Goal: Task Accomplishment & Management: Complete application form

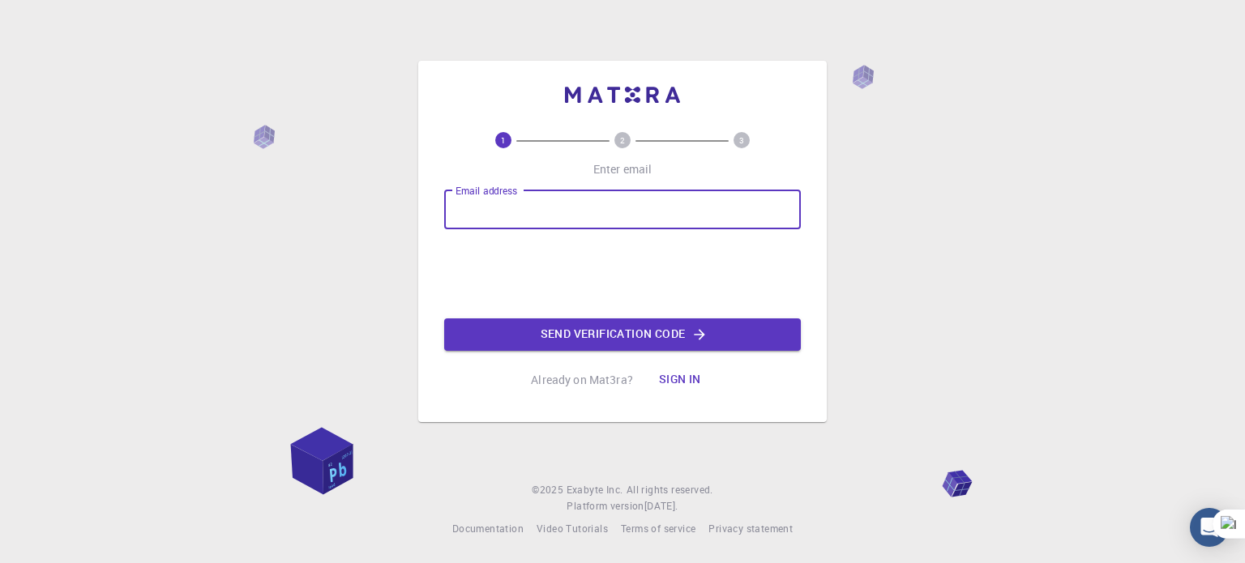
type input "[EMAIL_ADDRESS][DOMAIN_NAME]"
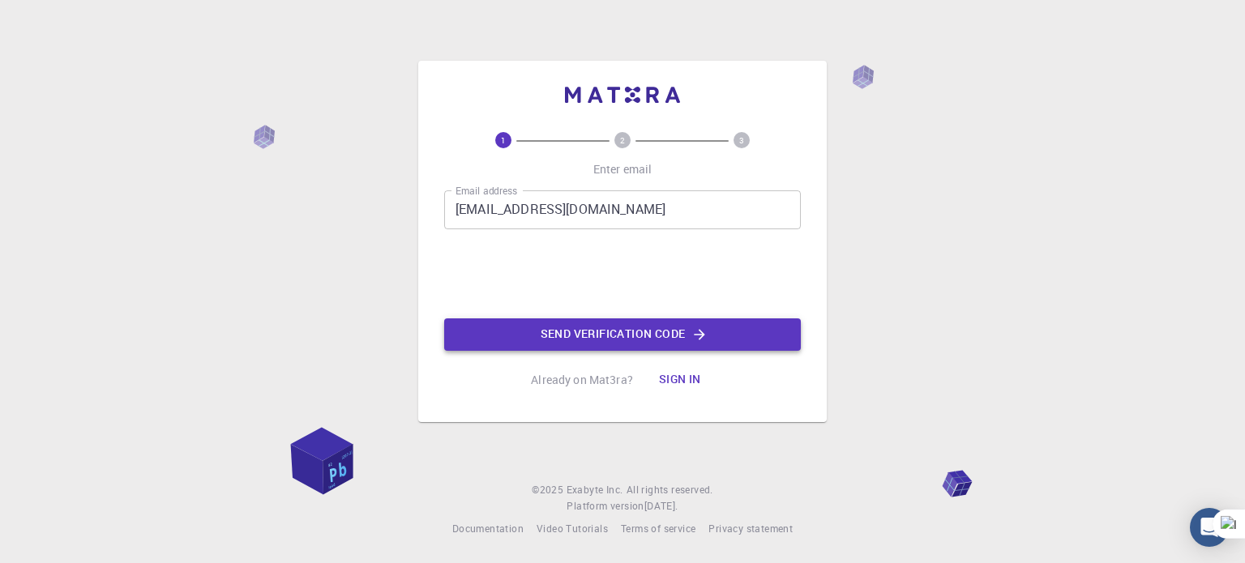
click at [629, 331] on button "Send verification code" at bounding box center [622, 334] width 357 height 32
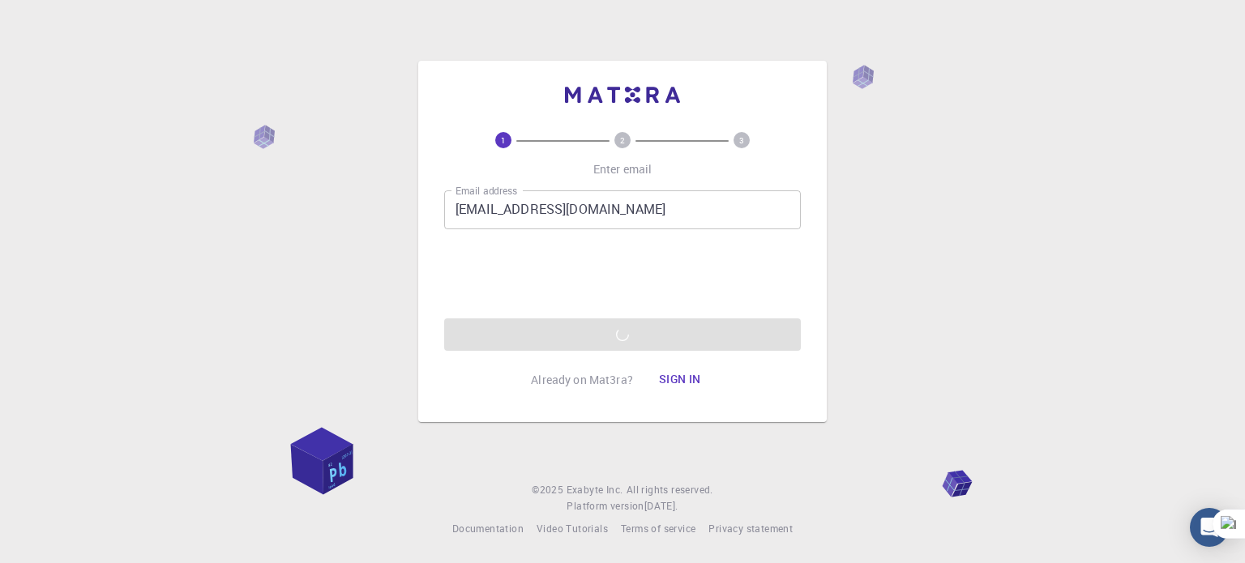
click at [671, 385] on button "Sign in" at bounding box center [680, 380] width 68 height 32
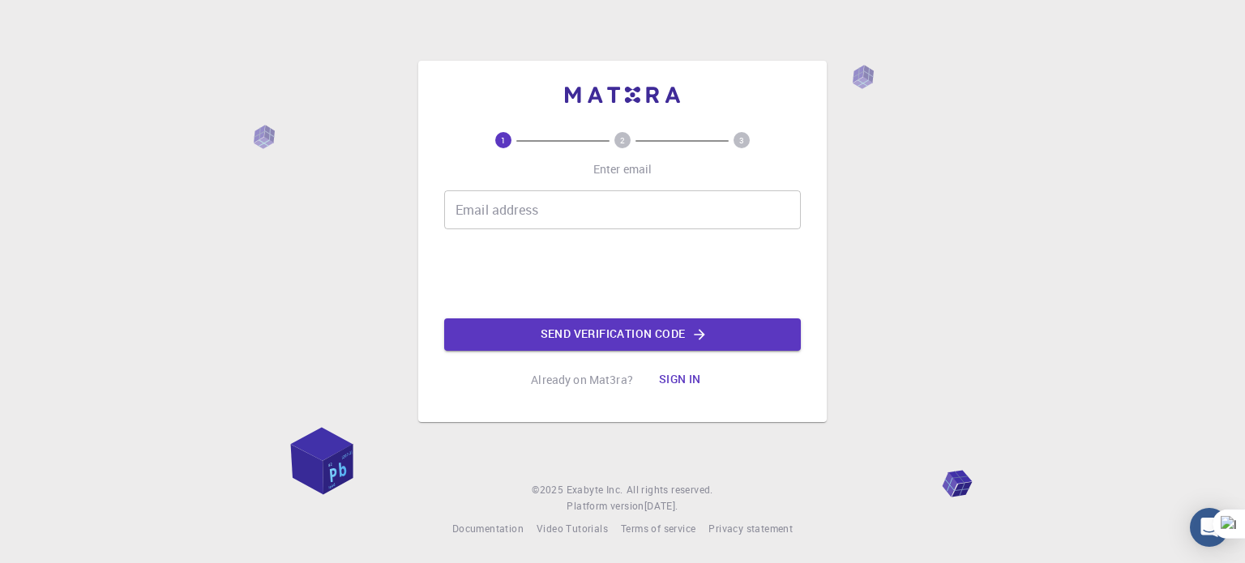
click at [540, 216] on input "Email address" at bounding box center [622, 209] width 357 height 39
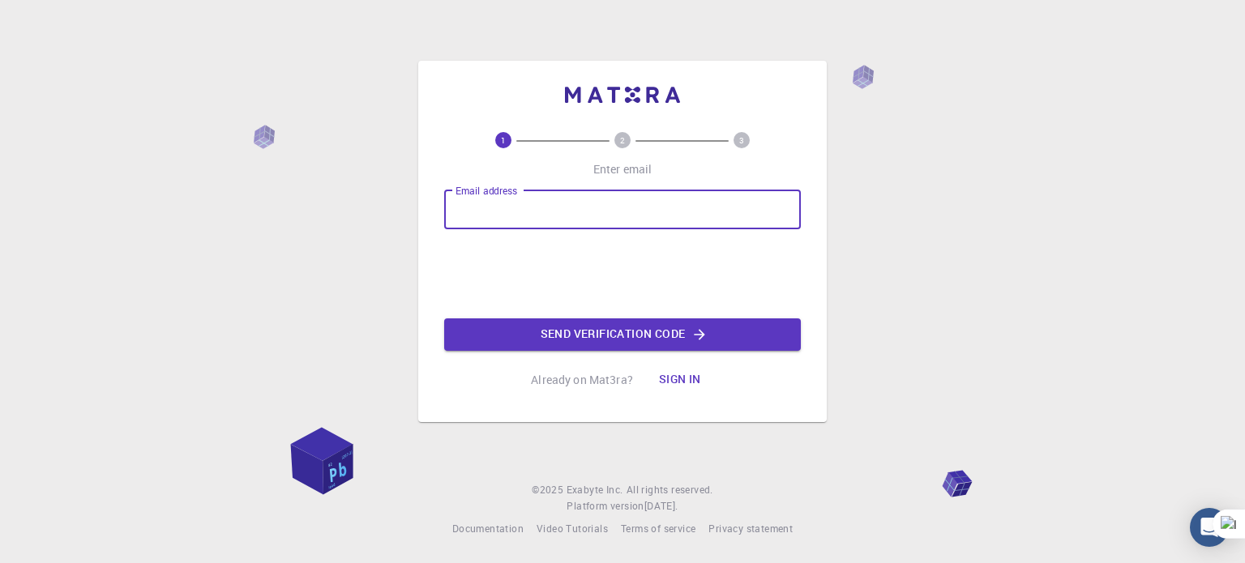
type input "[EMAIL_ADDRESS][DOMAIN_NAME]"
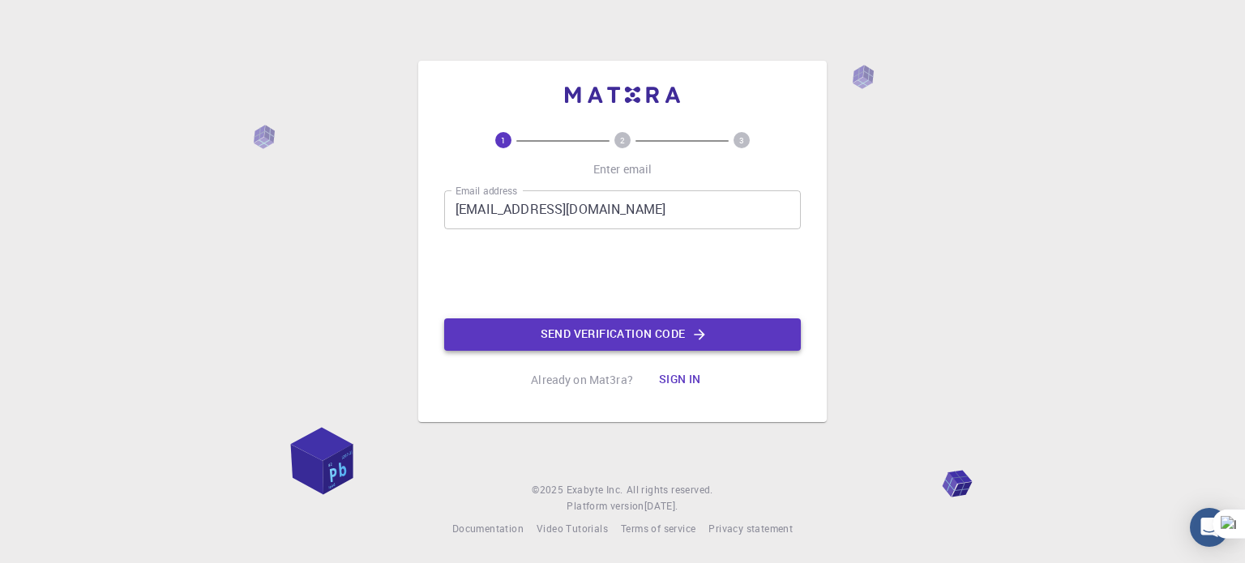
click at [642, 330] on button "Send verification code" at bounding box center [622, 334] width 357 height 32
